Goal: Task Accomplishment & Management: Use online tool/utility

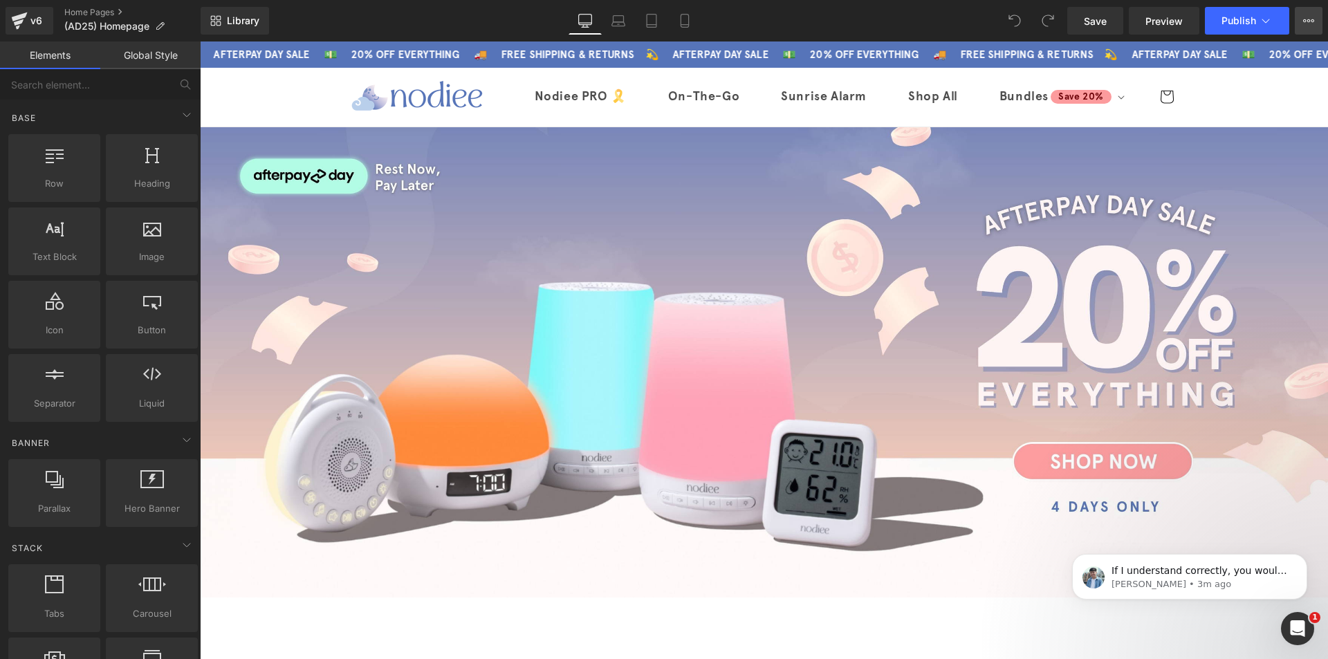
click at [1312, 19] on icon at bounding box center [1312, 20] width 3 height 3
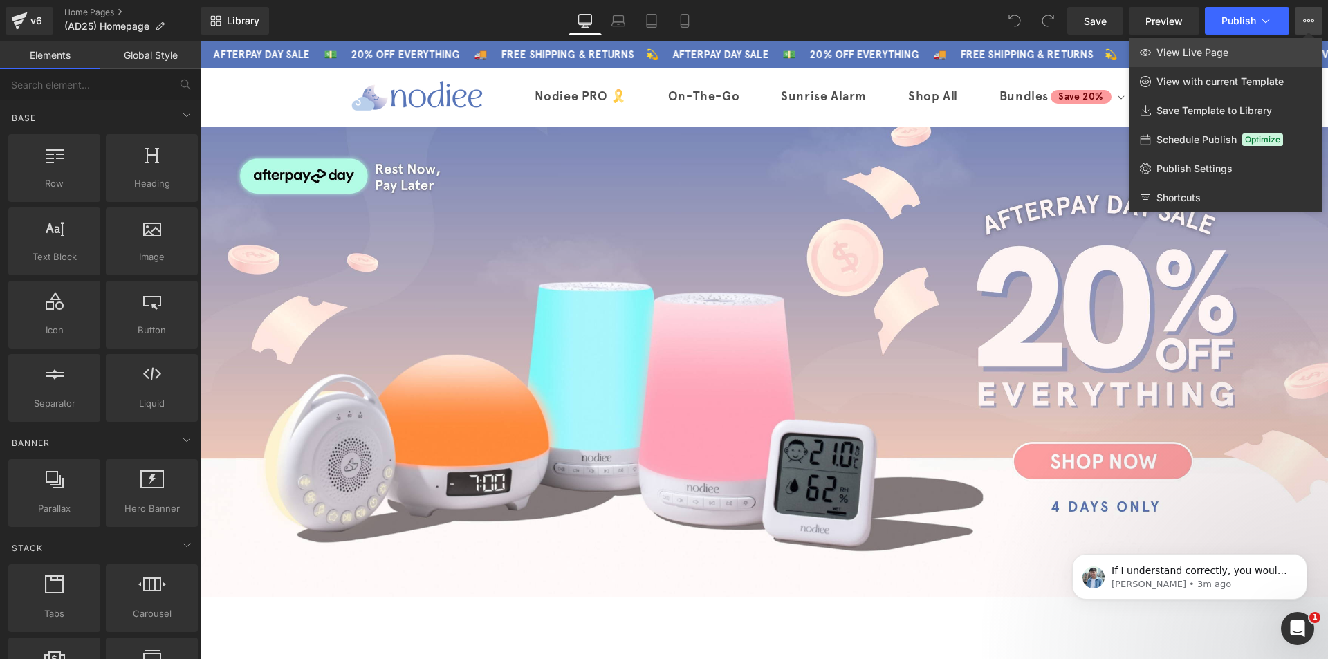
click at [1285, 50] on link "View Live Page" at bounding box center [1225, 52] width 194 height 29
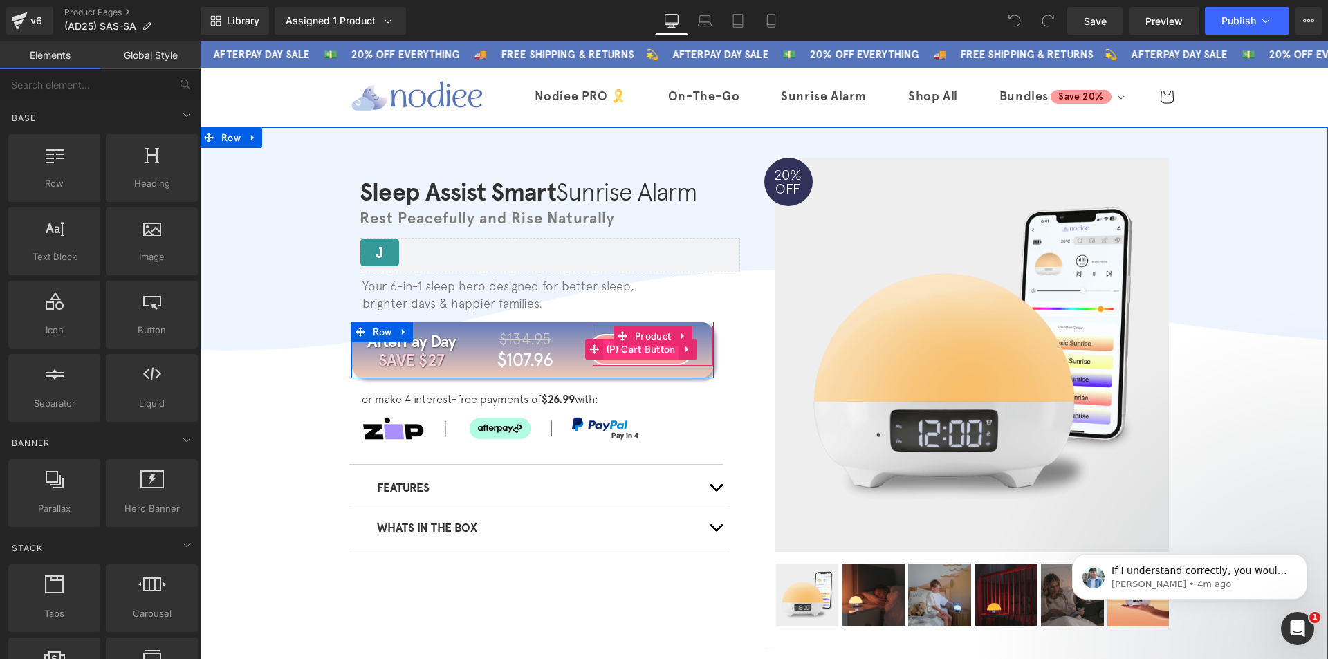
click at [643, 351] on span "(P) Cart Button" at bounding box center [641, 349] width 76 height 21
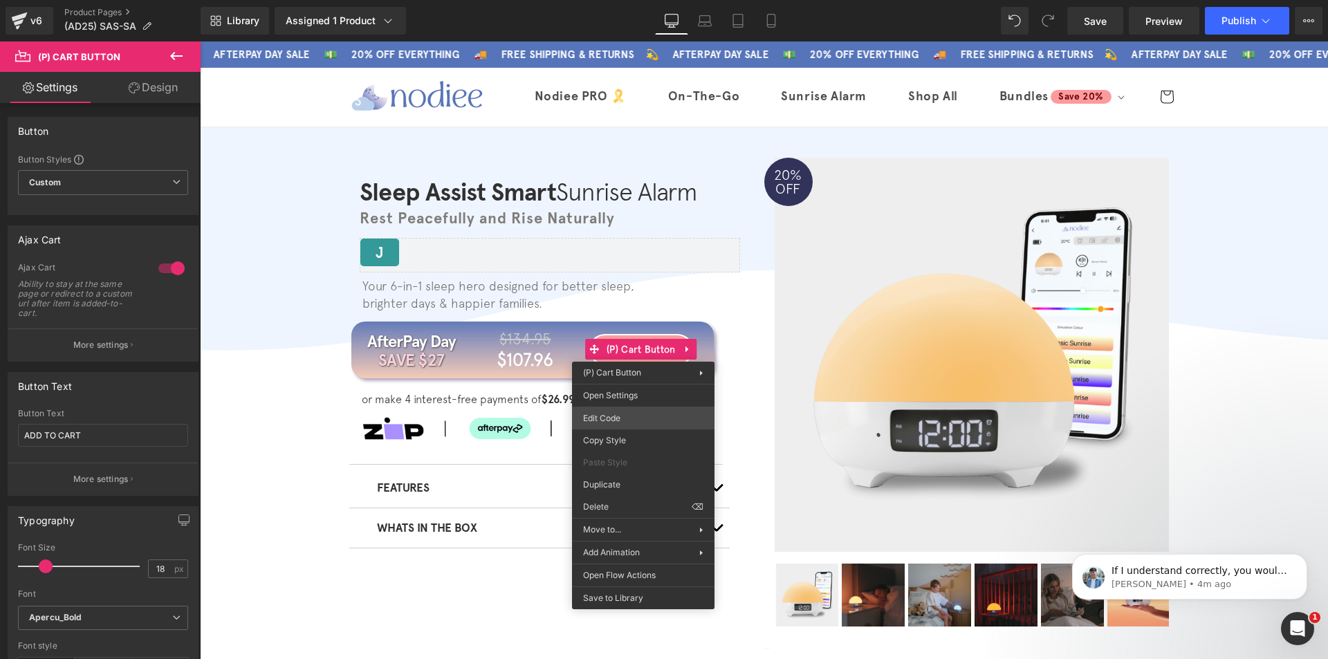
click at [617, 0] on div "(P) Cart Button You are previewing how the will restyle your page. You can not …" at bounding box center [664, 0] width 1328 height 0
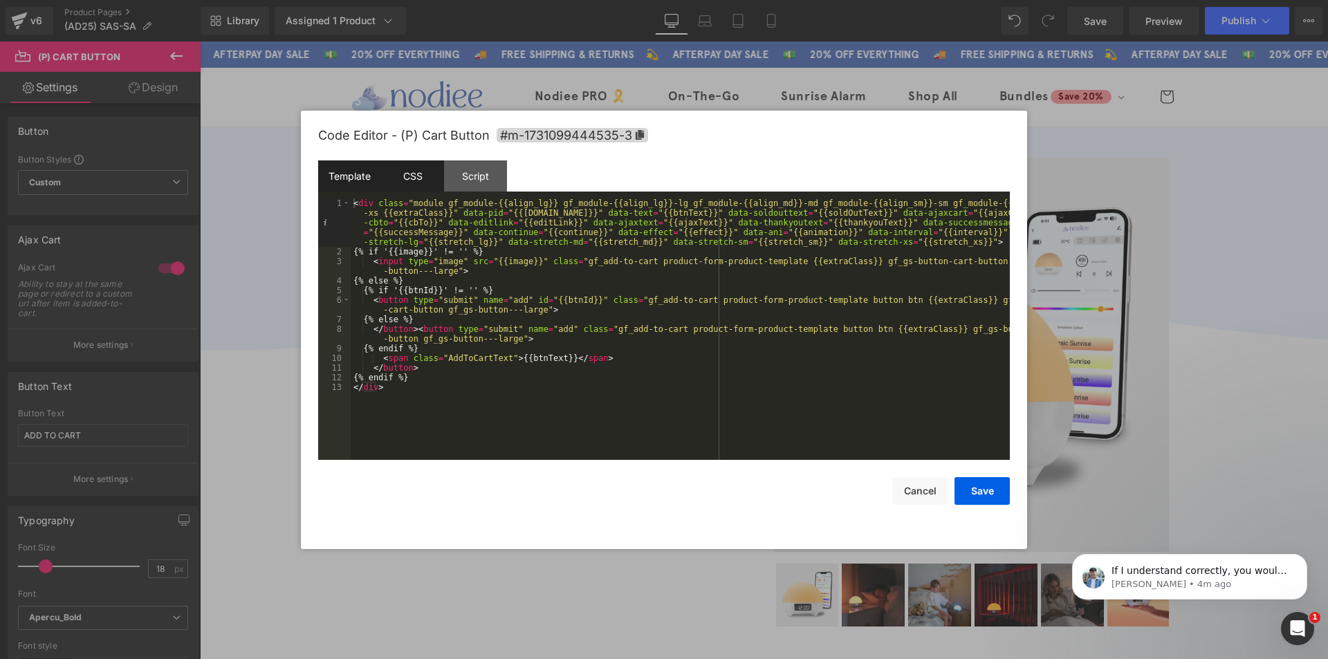
click at [416, 185] on div "CSS" at bounding box center [412, 175] width 63 height 31
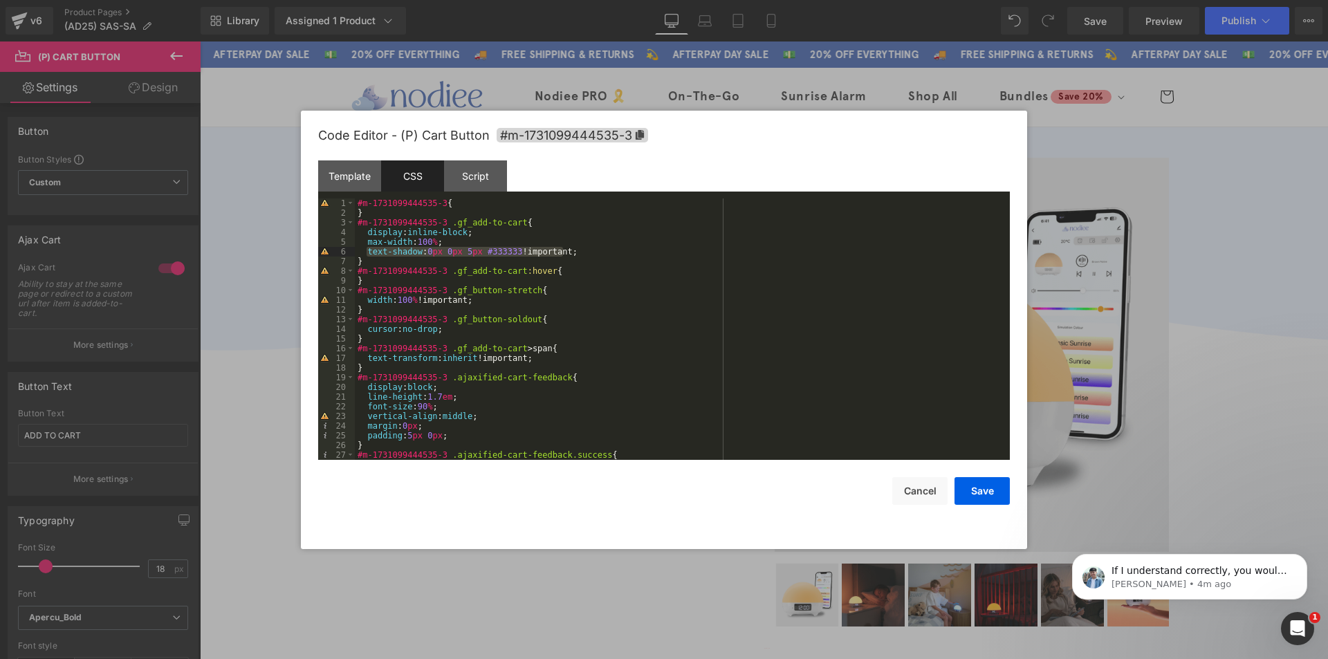
drag, startPoint x: 582, startPoint y: 250, endPoint x: 368, endPoint y: 250, distance: 214.4
click at [368, 250] on div "#m-1731099444535-3 { } #m-1731099444535-3 .gf_add-to-cart { display : inline-bl…" at bounding box center [679, 338] width 649 height 281
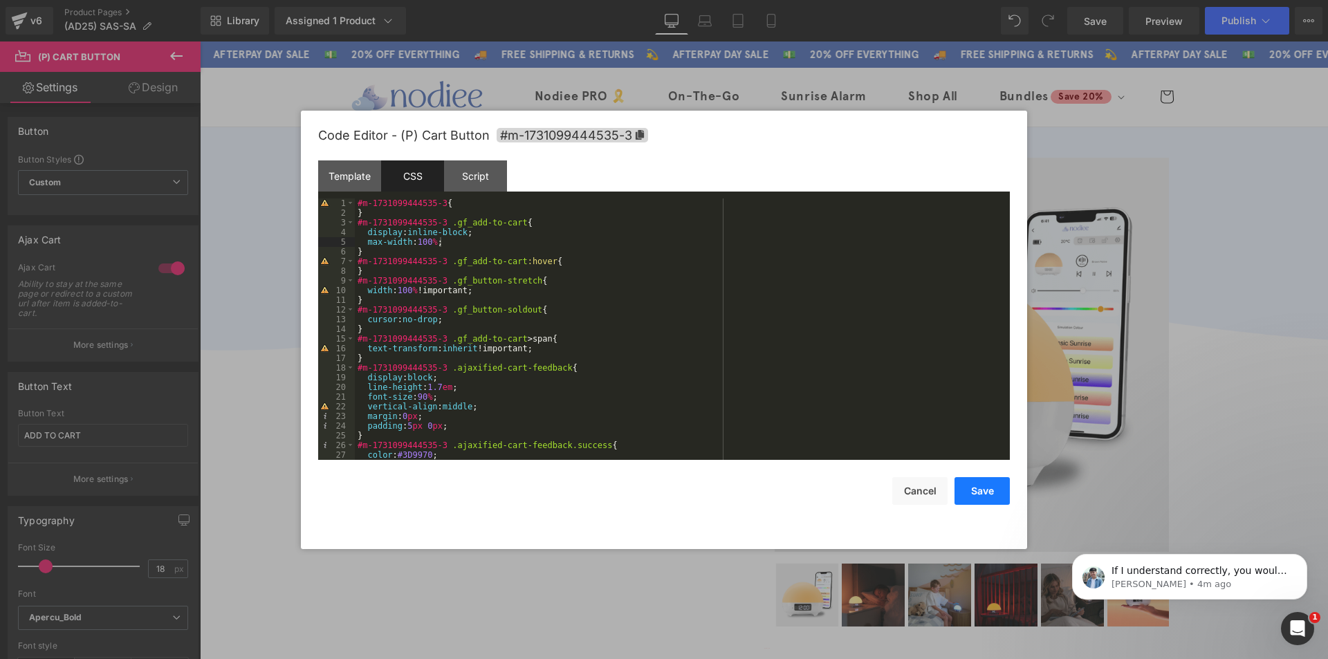
click at [984, 492] on button "Save" at bounding box center [981, 491] width 55 height 28
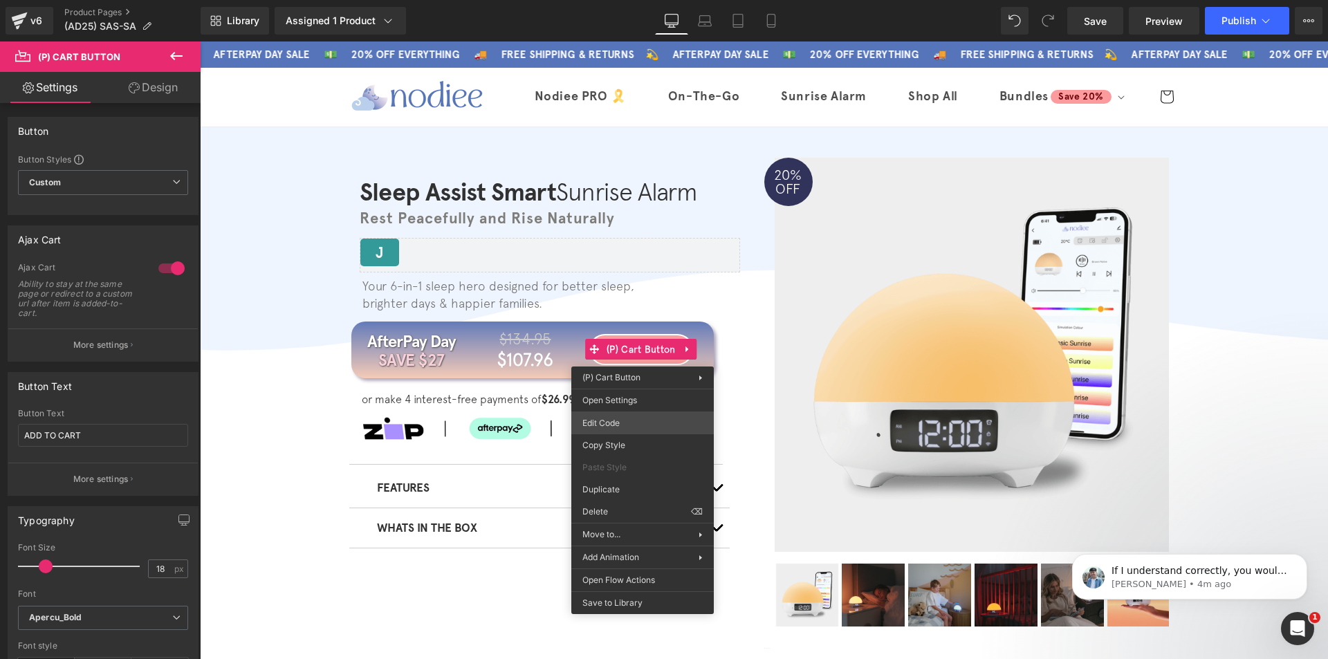
click at [632, 0] on div "(P) Cart Button You are previewing how the will restyle your page. You can not …" at bounding box center [664, 0] width 1328 height 0
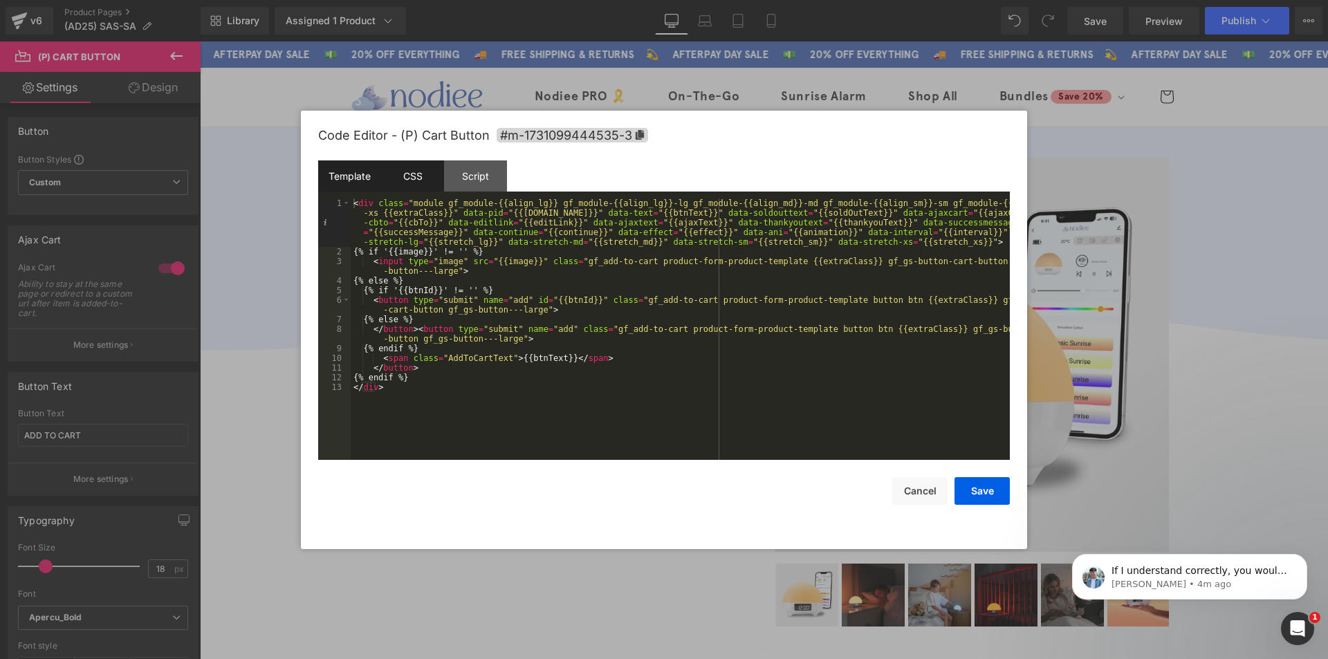
click at [414, 189] on div "CSS" at bounding box center [412, 175] width 63 height 31
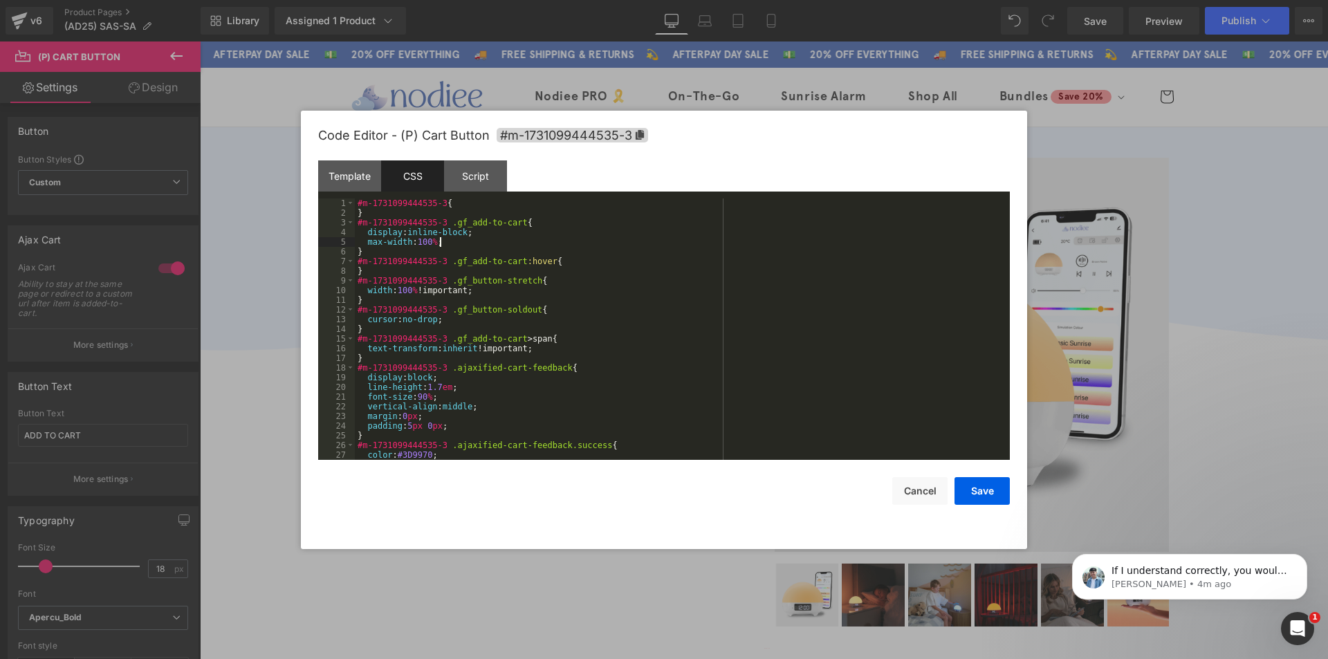
click at [456, 243] on div "#m-1731099444535-3 { } #m-1731099444535-3 .gf_add-to-cart { display : inline-bl…" at bounding box center [679, 338] width 649 height 281
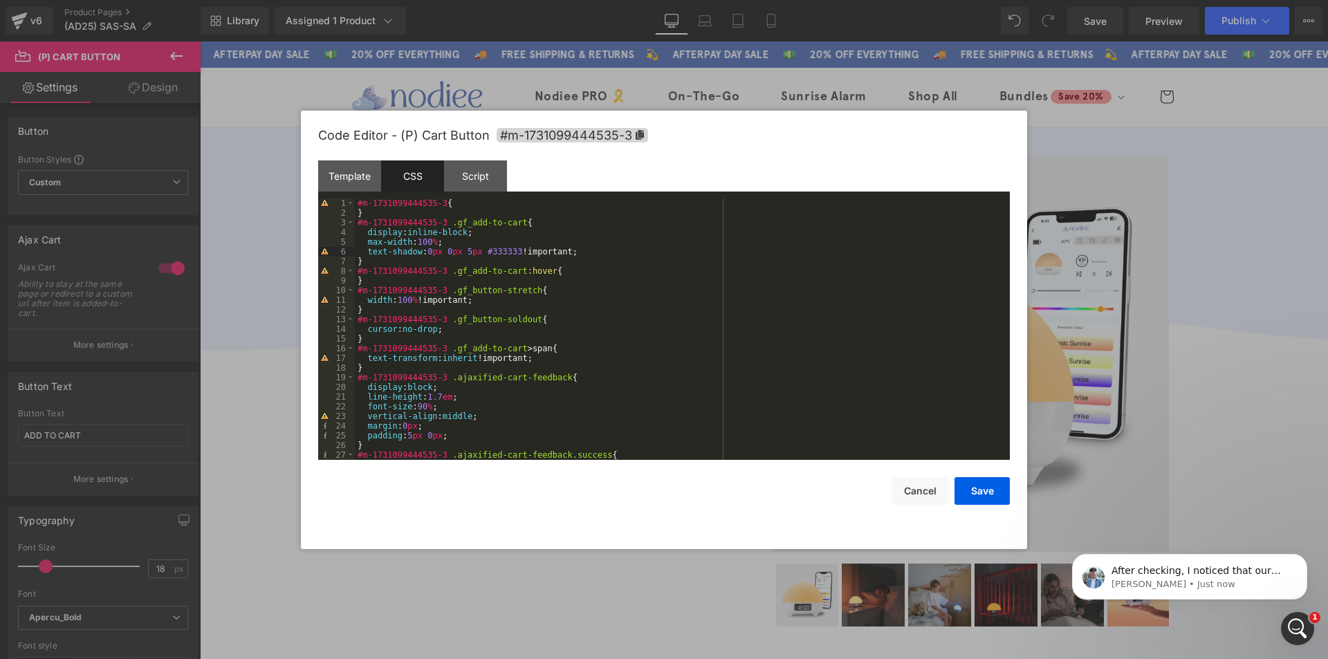
click at [471, 248] on div "#m-1731099444535-3 { } #m-1731099444535-3 .gf_add-to-cart { display : inline-bl…" at bounding box center [679, 338] width 649 height 281
